Goal: Task Accomplishment & Management: Use online tool/utility

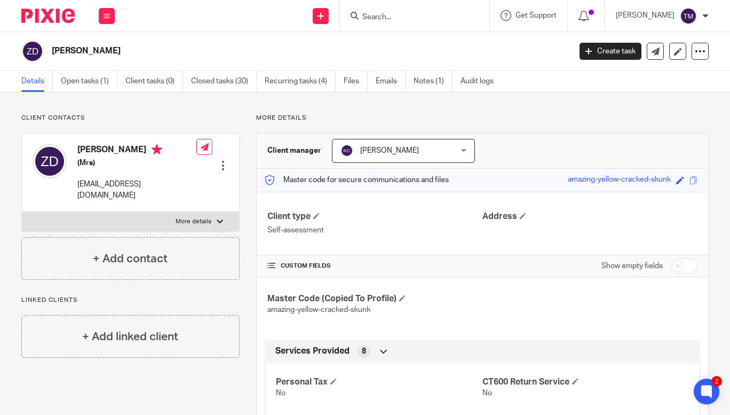
scroll to position [508, 0]
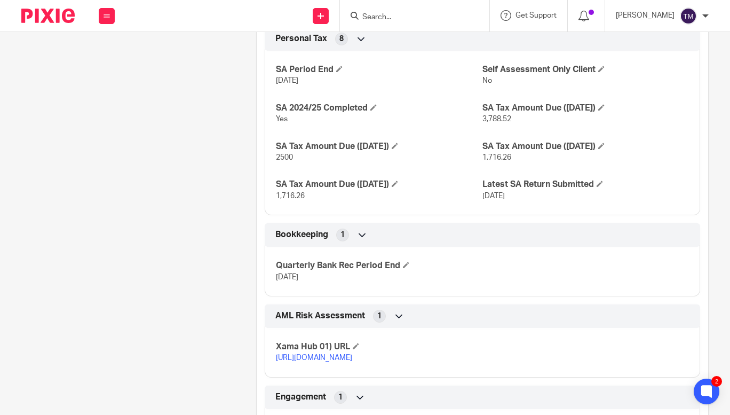
drag, startPoint x: 723, startPoint y: 205, endPoint x: 181, endPoint y: 173, distance: 543.0
click at [181, 173] on div "Client contacts Zoe Duckworth (Mrs) contact@positiveorange.co.uk Edit contact C…" at bounding box center [122, 77] width 235 height 942
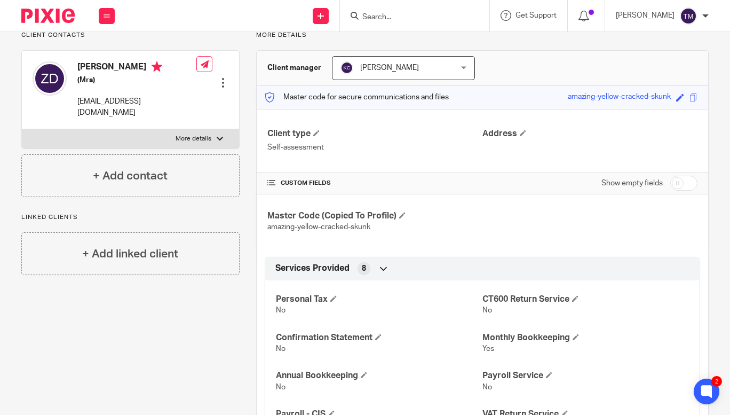
scroll to position [0, 0]
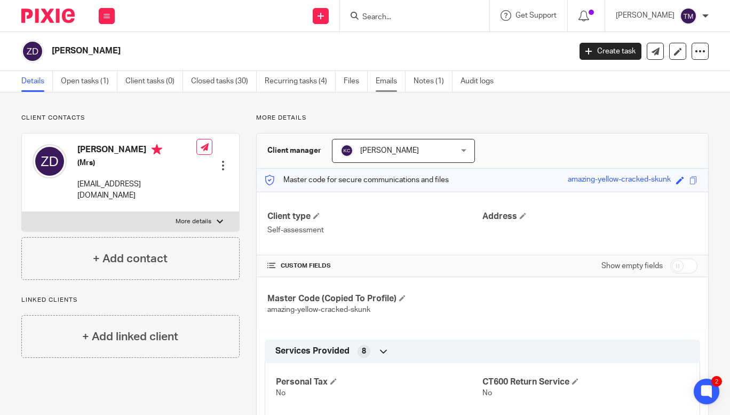
click at [389, 81] on link "Emails" at bounding box center [391, 81] width 30 height 21
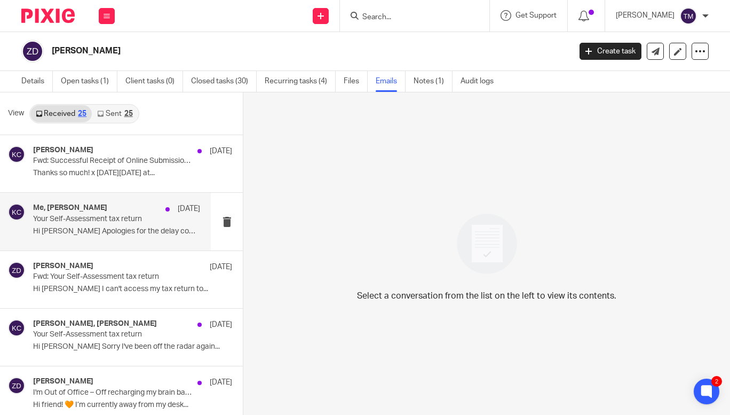
click at [95, 216] on p "Your Self-Assessment tax return" at bounding box center [99, 218] width 133 height 9
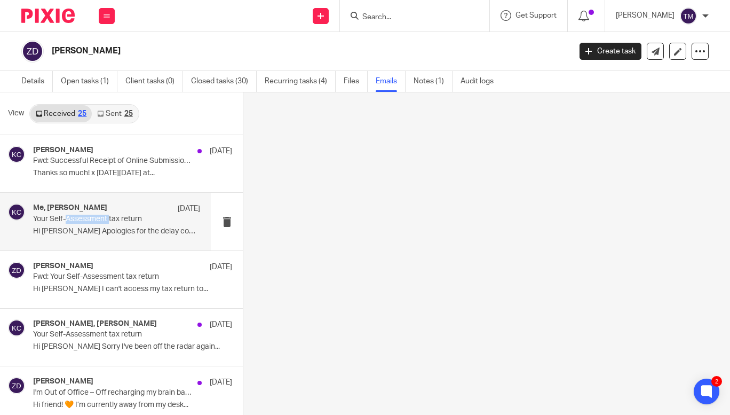
click at [95, 216] on p "Your Self-Assessment tax return" at bounding box center [99, 218] width 133 height 9
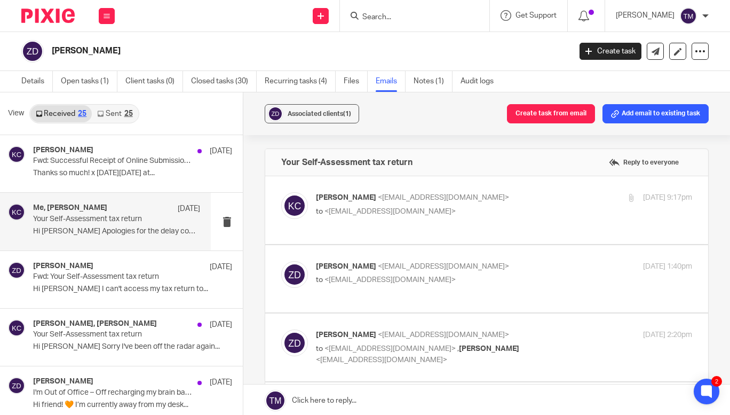
drag, startPoint x: 718, startPoint y: 179, endPoint x: 241, endPoint y: 51, distance: 494.4
click at [241, 51] on h2 "[PERSON_NAME]" at bounding box center [256, 50] width 409 height 11
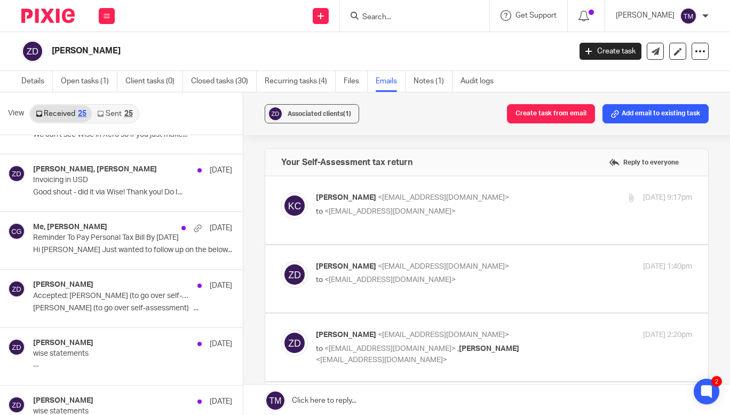
scroll to position [381, 0]
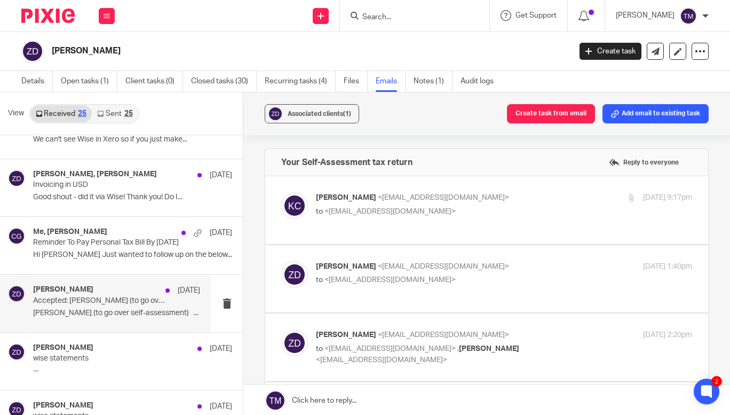
click at [97, 294] on div "Zoe Duckworth 16 Jan" at bounding box center [116, 290] width 167 height 11
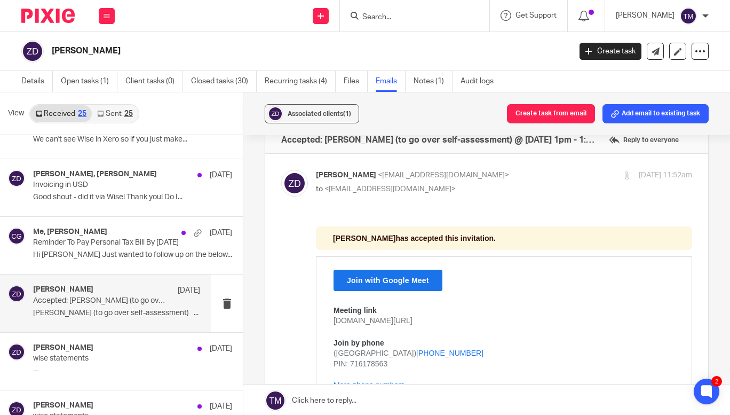
scroll to position [28, 0]
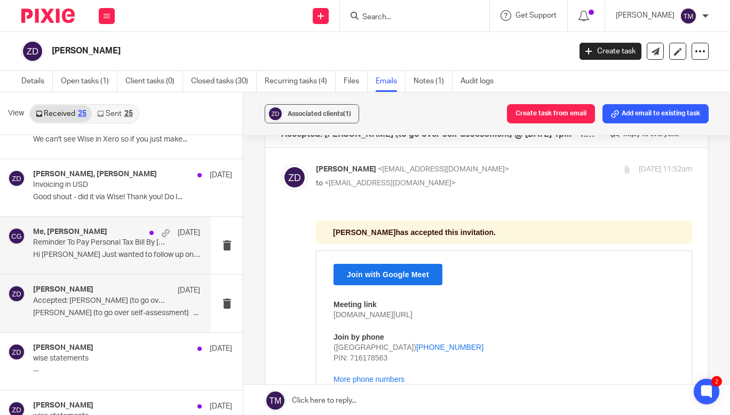
click at [127, 251] on p "Hi Zoe Just wanted to follow up on the below..." at bounding box center [116, 254] width 167 height 9
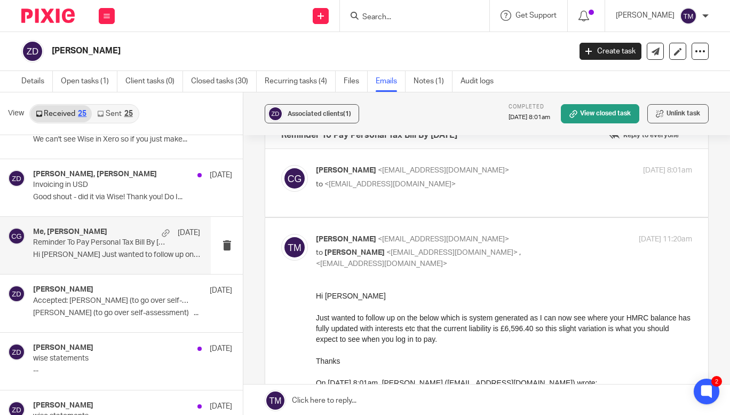
scroll to position [29, 0]
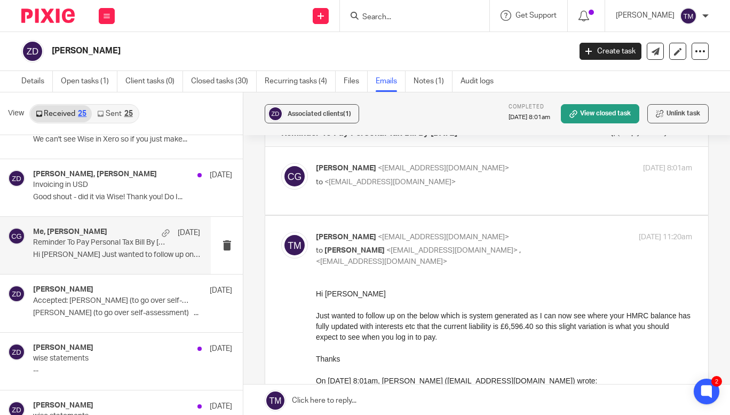
click at [550, 183] on p "to <contact@positiveorange.co.uk>" at bounding box center [441, 182] width 251 height 11
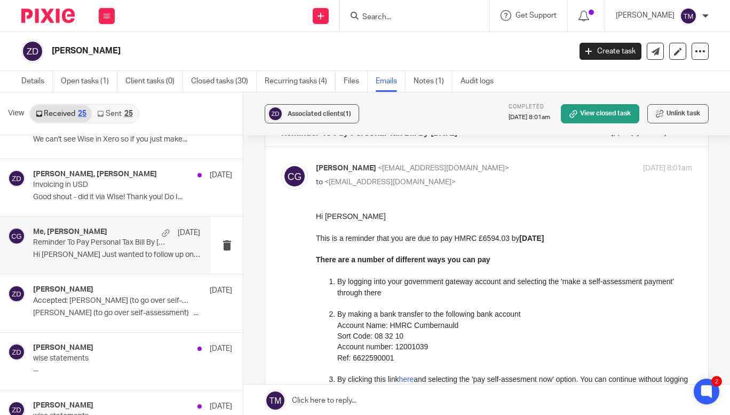
scroll to position [0, 0]
click at [550, 183] on p "to <contact@positiveorange.co.uk>" at bounding box center [441, 182] width 251 height 11
checkbox input "false"
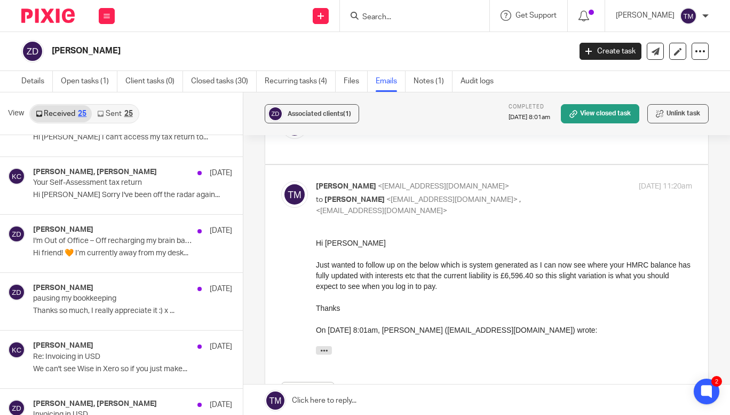
scroll to position [148, 0]
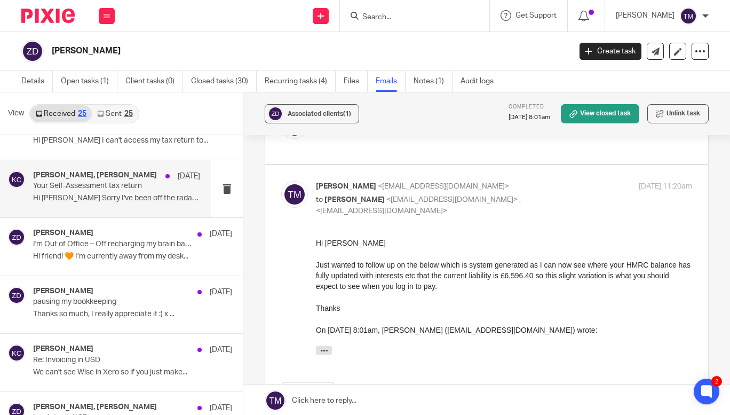
click at [93, 190] on p "Your Self-Assessment tax return" at bounding box center [99, 185] width 133 height 9
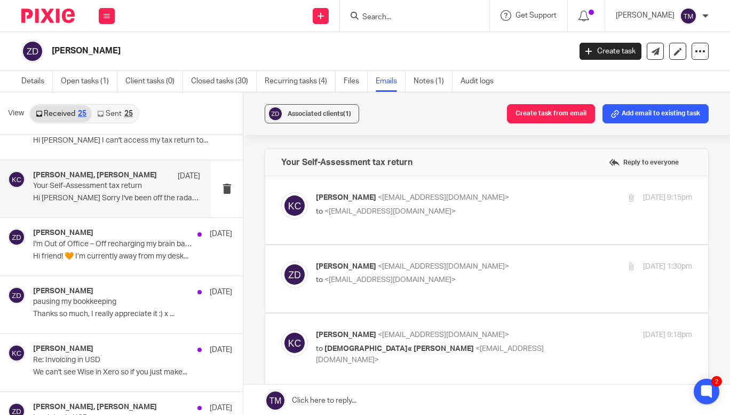
scroll to position [0, 0]
click at [567, 198] on div "6 May 2025 9:15pm" at bounding box center [629, 197] width 125 height 11
checkbox input "true"
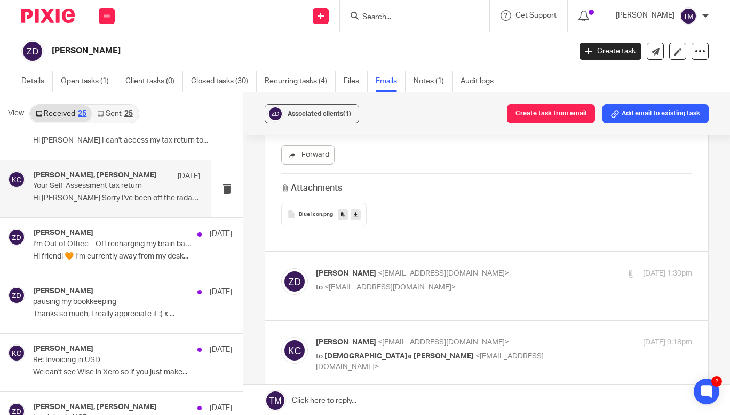
scroll to position [907, 0]
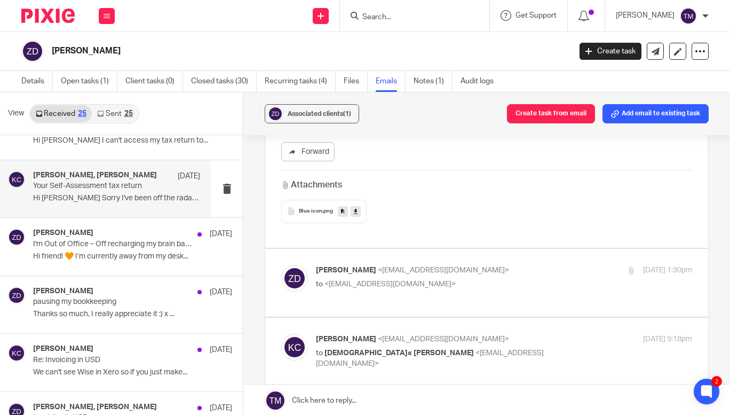
click at [540, 265] on p "Zoë Duckworth <contact@positiveorange.co.uk>" at bounding box center [441, 270] width 251 height 11
checkbox input "true"
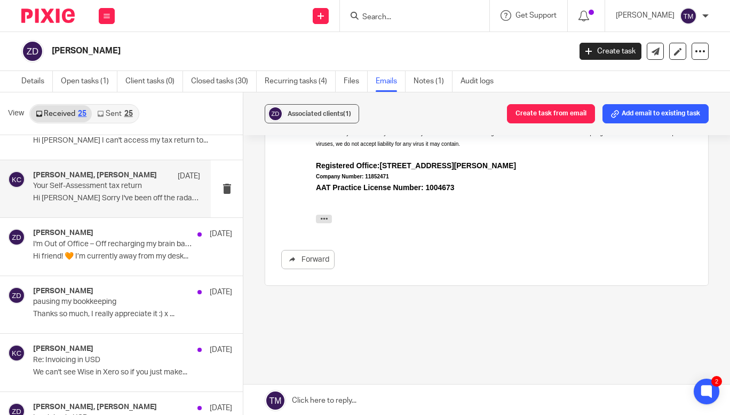
scroll to position [1287, 0]
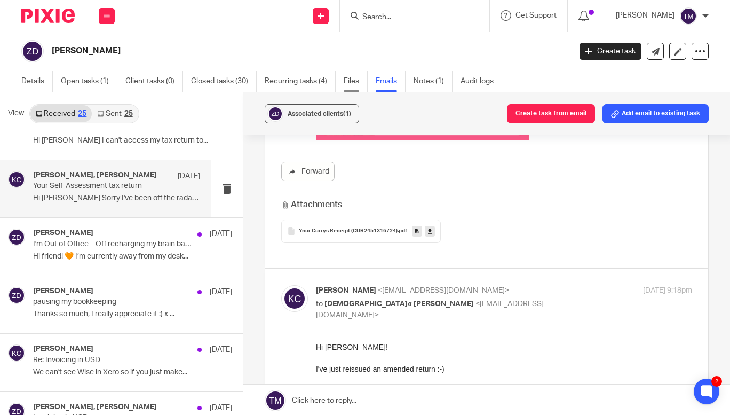
click at [353, 78] on link "Files" at bounding box center [356, 81] width 24 height 21
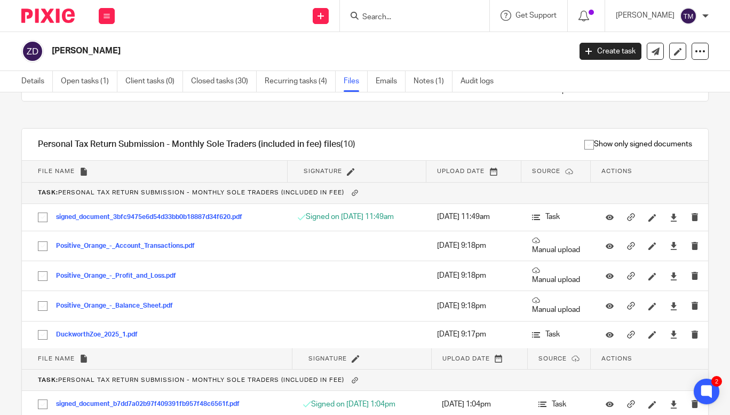
scroll to position [1090, 0]
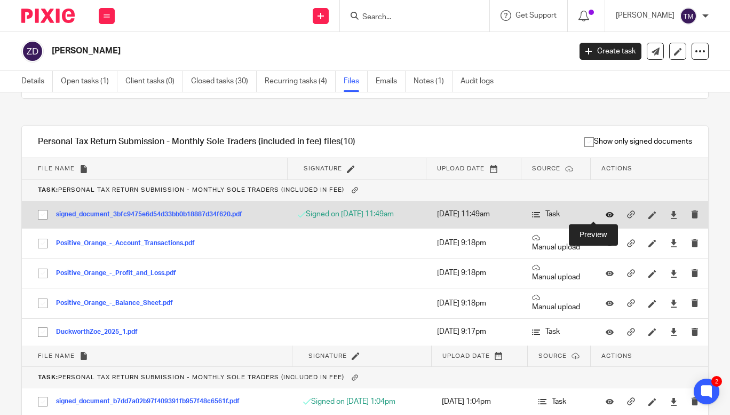
click at [606, 211] on icon at bounding box center [610, 214] width 8 height 8
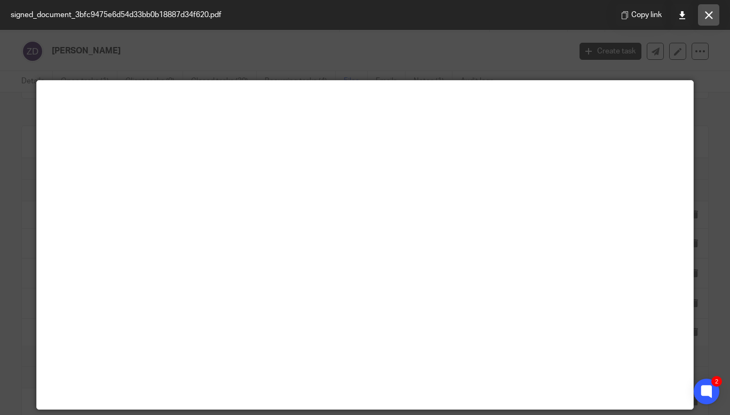
click at [715, 18] on button at bounding box center [708, 14] width 21 height 21
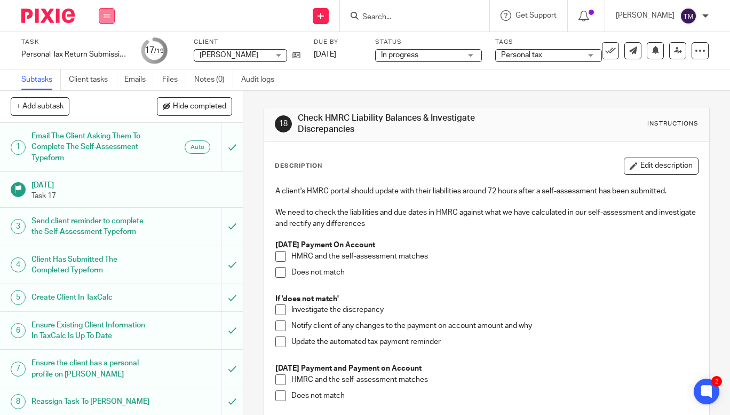
click at [105, 19] on icon at bounding box center [107, 16] width 6 height 6
click at [105, 50] on link "Work" at bounding box center [101, 49] width 19 height 7
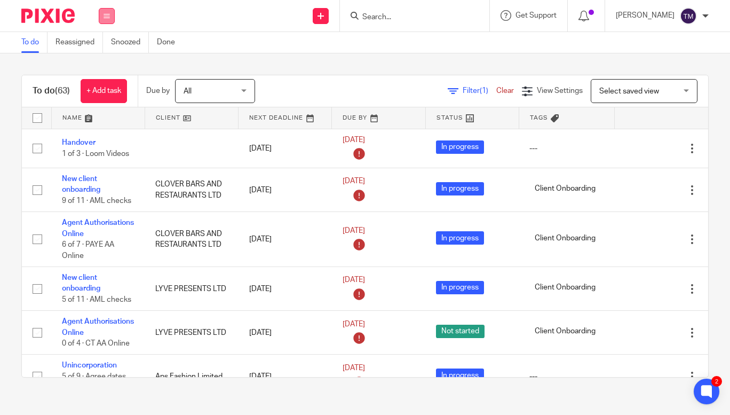
click at [106, 15] on icon at bounding box center [107, 16] width 6 height 6
click at [480, 91] on span "(1)" at bounding box center [484, 90] width 9 height 7
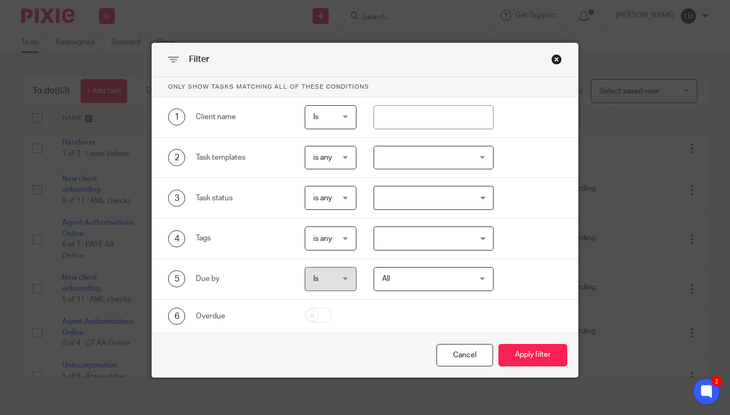
click at [450, 162] on div at bounding box center [433, 158] width 120 height 24
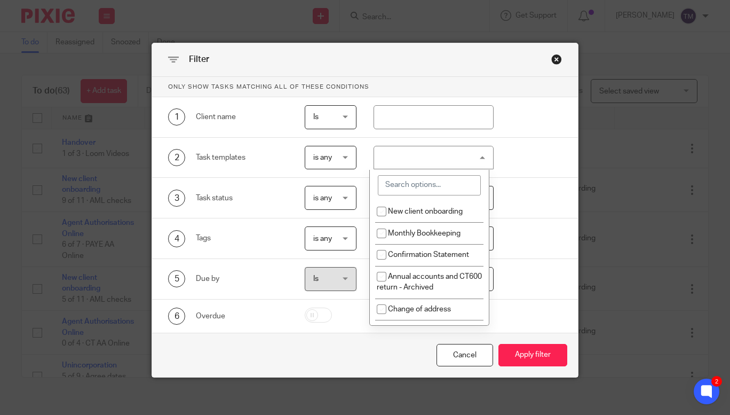
click at [436, 187] on input "search" at bounding box center [429, 185] width 103 height 20
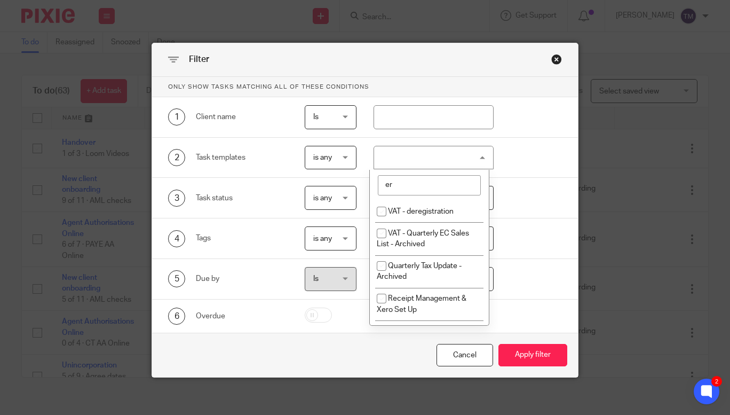
type input "e"
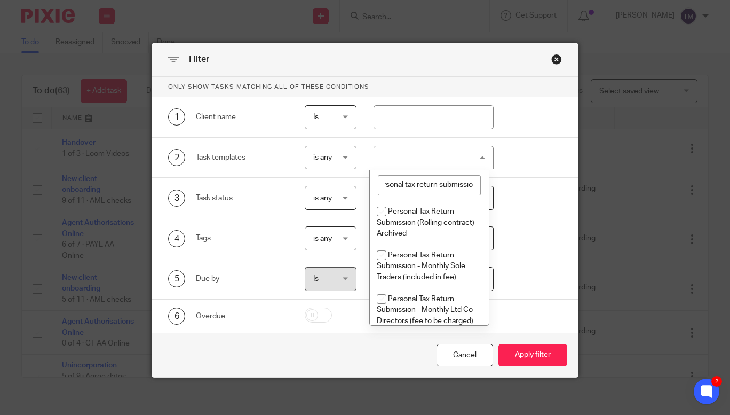
scroll to position [0, 15]
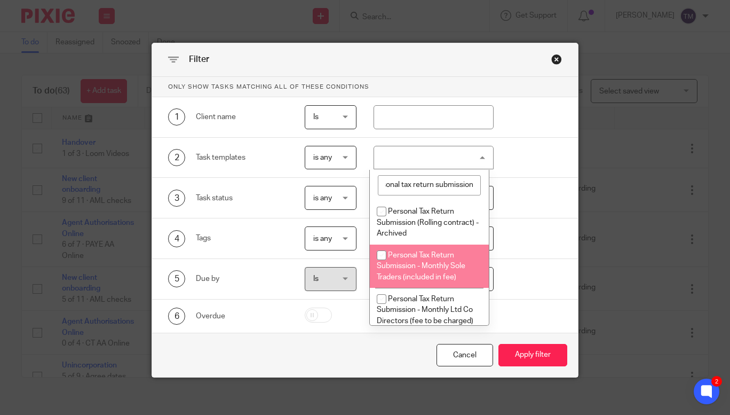
type input "personal tax return submission"
click at [384, 267] on span "Personal Tax Return Submission - Monthly Sole Traders (included in fee)" at bounding box center [421, 265] width 89 height 29
checkbox input "true"
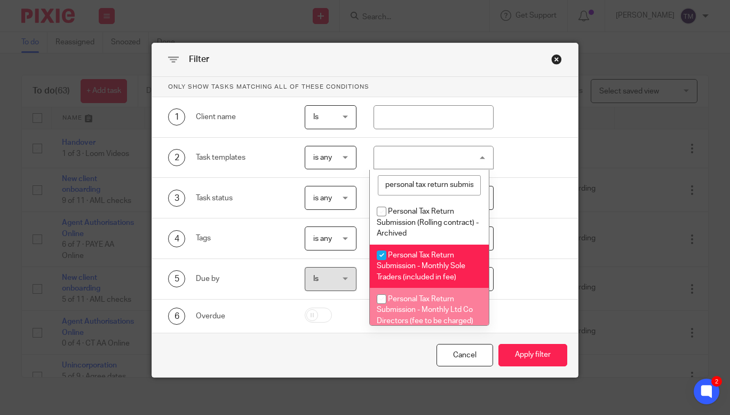
click at [395, 293] on li "Personal Tax Return Submission - Monthly Ltd Co Directors (fee to be charged)" at bounding box center [429, 310] width 119 height 44
checkbox input "true"
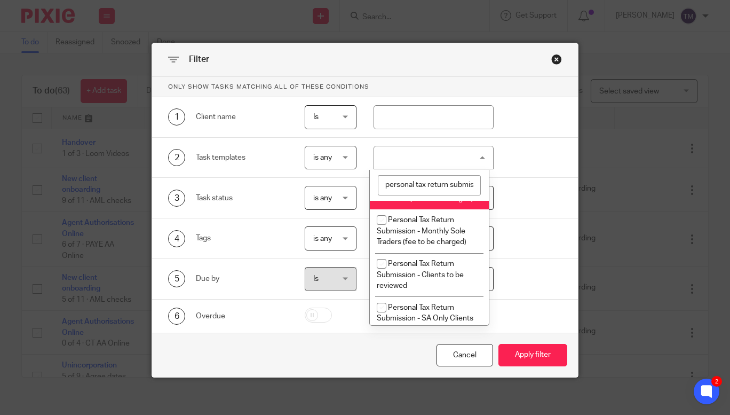
scroll to position [134, 0]
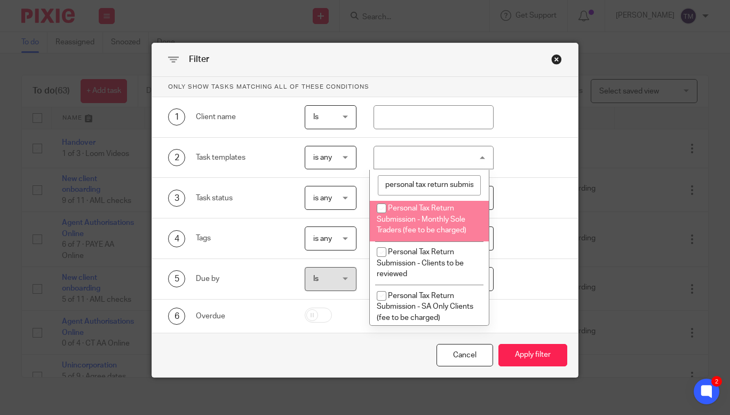
click at [453, 232] on span "Personal Tax Return Submission - Monthly Sole Traders (fee to be charged)" at bounding box center [422, 218] width 90 height 29
checkbox input "true"
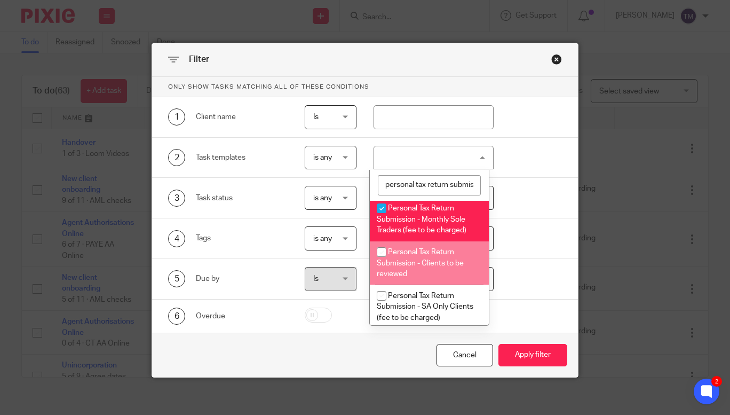
click at [444, 251] on span "Personal Tax Return Submission - Clients to be reviewed" at bounding box center [420, 262] width 87 height 29
checkbox input "true"
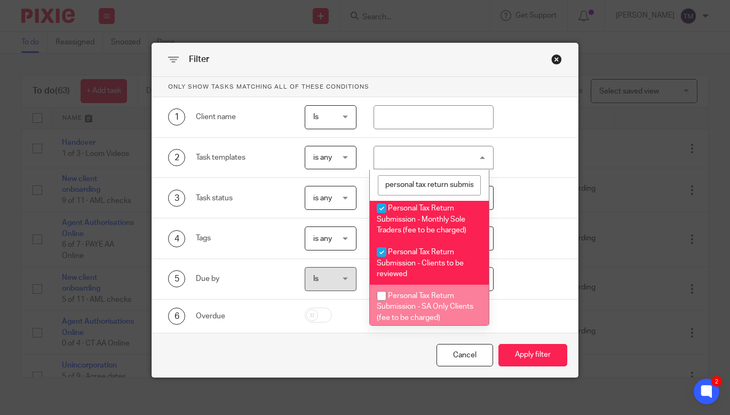
click at [442, 299] on li "Personal Tax Return Submission - SA Only Clients (fee to be charged)" at bounding box center [429, 306] width 119 height 44
checkbox input "true"
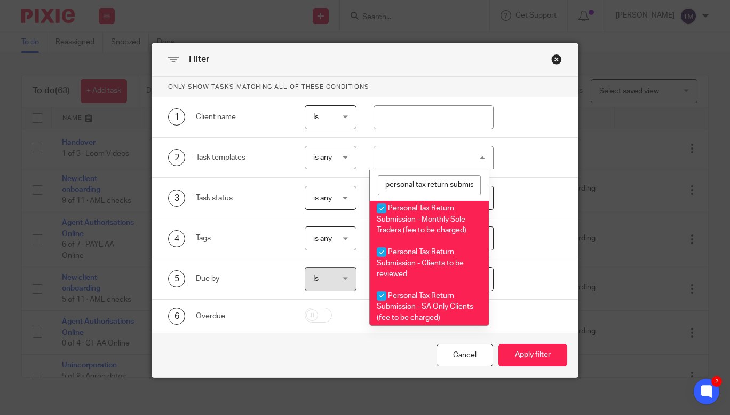
click at [446, 259] on span "Personal Tax Return Submission - Clients to be reviewed" at bounding box center [420, 262] width 87 height 29
checkbox input "false"
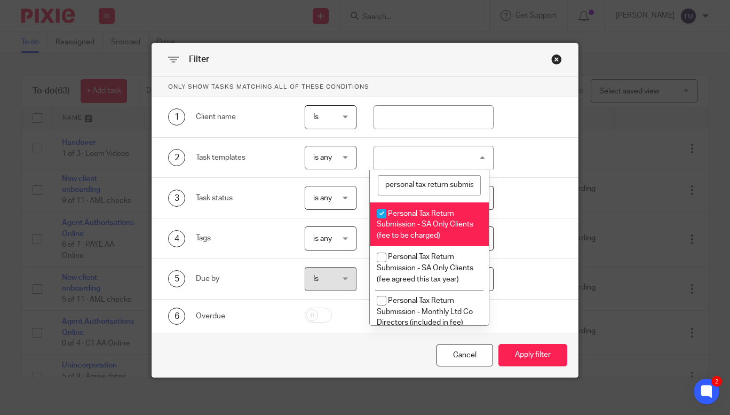
scroll to position [235, 0]
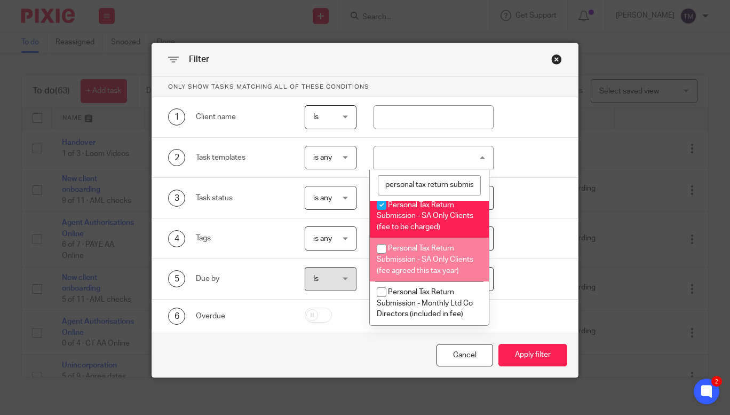
click at [435, 252] on li "Personal Tax Return Submission - SA Only Clients (fee agreed this tax year)" at bounding box center [429, 259] width 119 height 44
checkbox input "true"
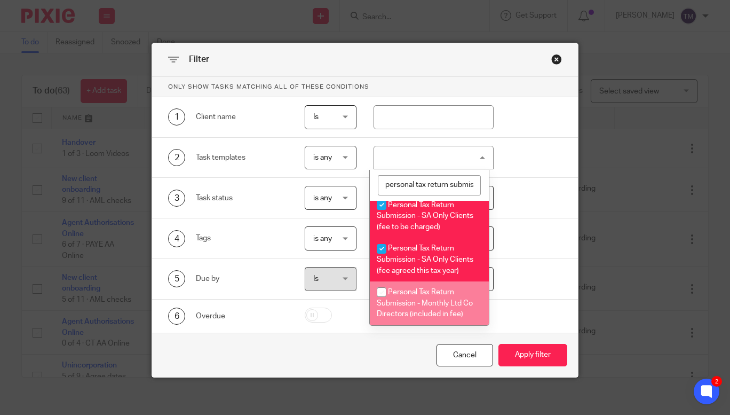
click at [430, 284] on li "Personal Tax Return Submission - Monthly Ltd Co Directors (included in fee)" at bounding box center [429, 303] width 119 height 44
checkbox input "true"
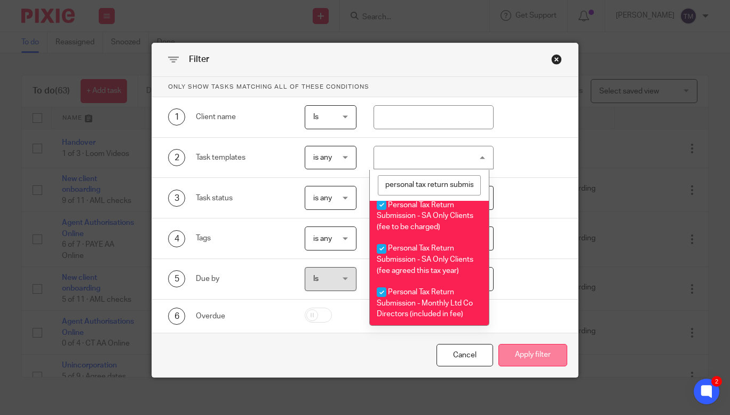
click at [529, 357] on button "Apply filter" at bounding box center [532, 355] width 69 height 23
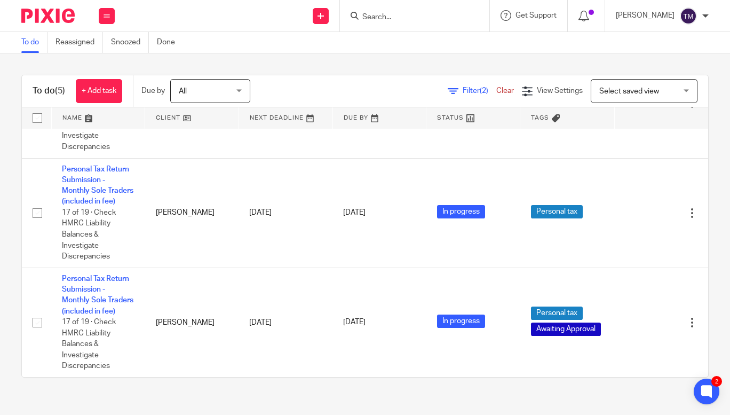
scroll to position [372, 0]
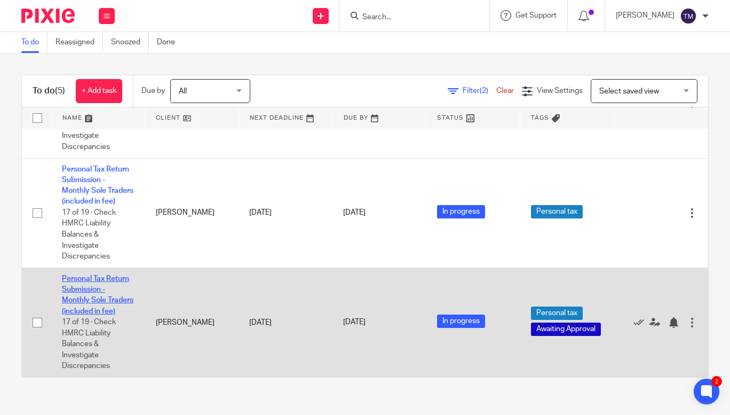
click at [93, 275] on link "Personal Tax Return Submission - Monthly Sole Traders (included in fee)" at bounding box center [97, 295] width 71 height 40
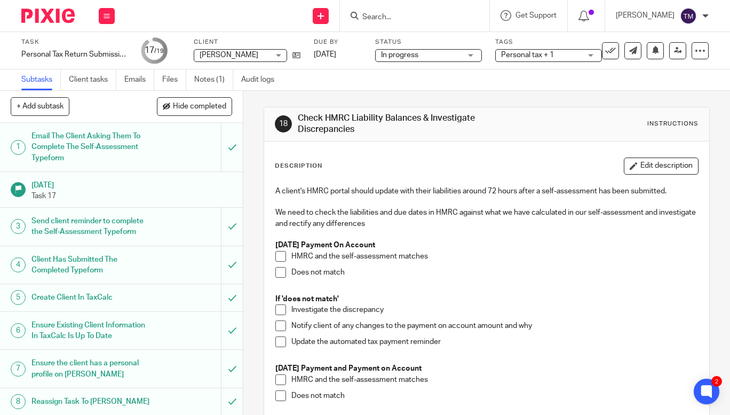
click at [412, 18] on input "Search" at bounding box center [409, 18] width 96 height 10
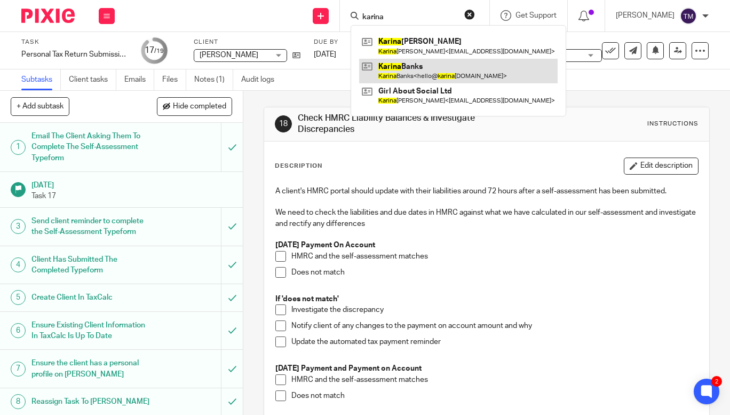
type input "karina"
click at [412, 67] on link at bounding box center [458, 71] width 198 height 25
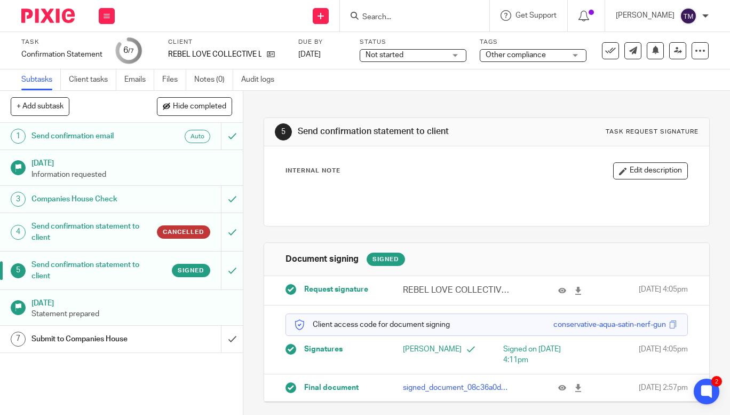
click at [172, 333] on div "Submit to Companies House" at bounding box center [120, 339] width 179 height 16
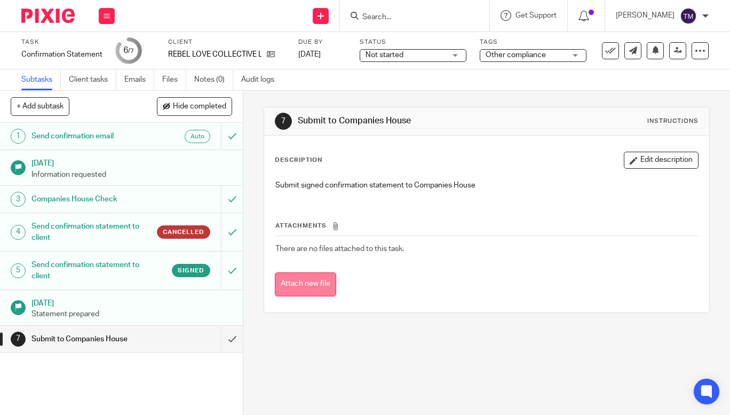
click at [298, 286] on button "Attach new file" at bounding box center [305, 284] width 61 height 24
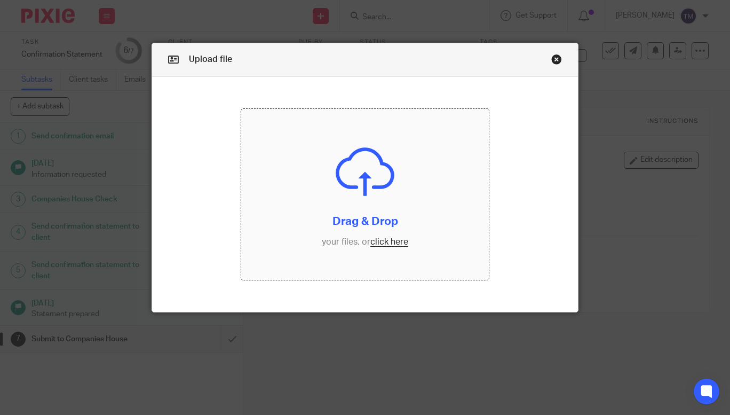
click at [393, 245] on input "file" at bounding box center [365, 194] width 248 height 171
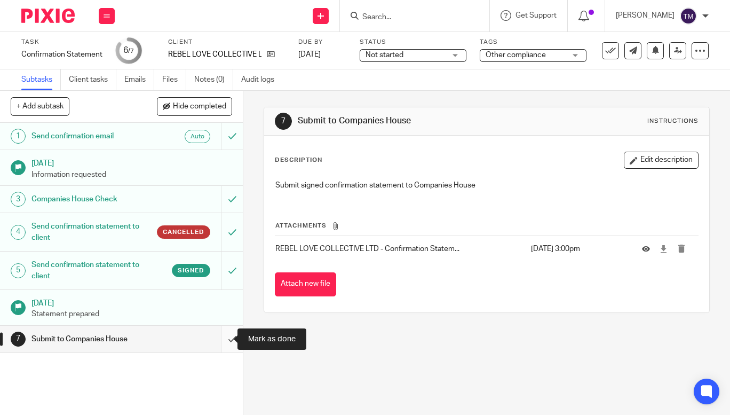
click at [221, 342] on input "submit" at bounding box center [121, 338] width 243 height 27
